Goal: Task Accomplishment & Management: Manage account settings

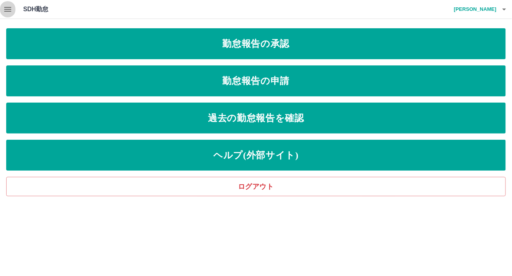
click at [3, 7] on icon "button" at bounding box center [7, 9] width 9 height 9
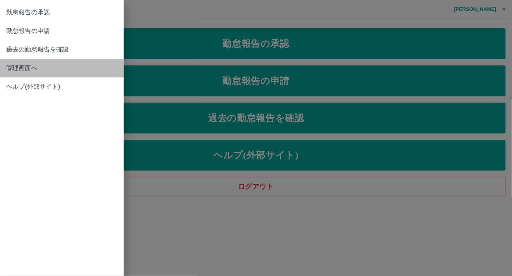
click at [19, 68] on span "管理画面へ" at bounding box center [61, 67] width 111 height 9
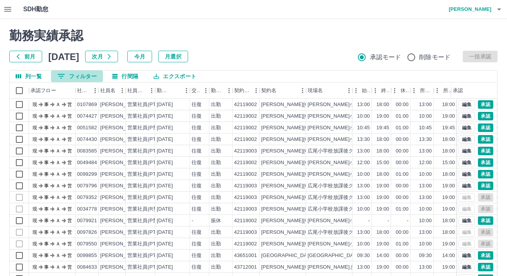
click at [75, 75] on button "0 フィルター" at bounding box center [77, 76] width 52 height 12
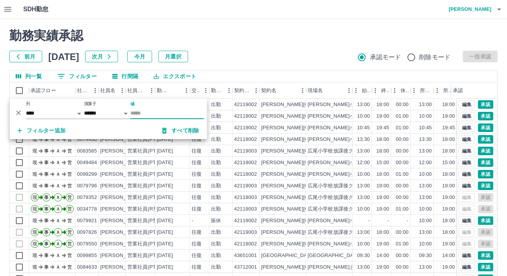
click at [266, 35] on h2 "勤務実績承認" at bounding box center [253, 35] width 488 height 15
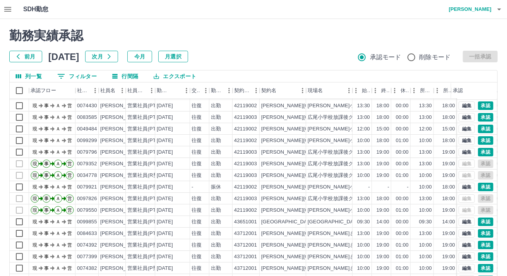
scroll to position [39, 0]
